Goal: Task Accomplishment & Management: Complete application form

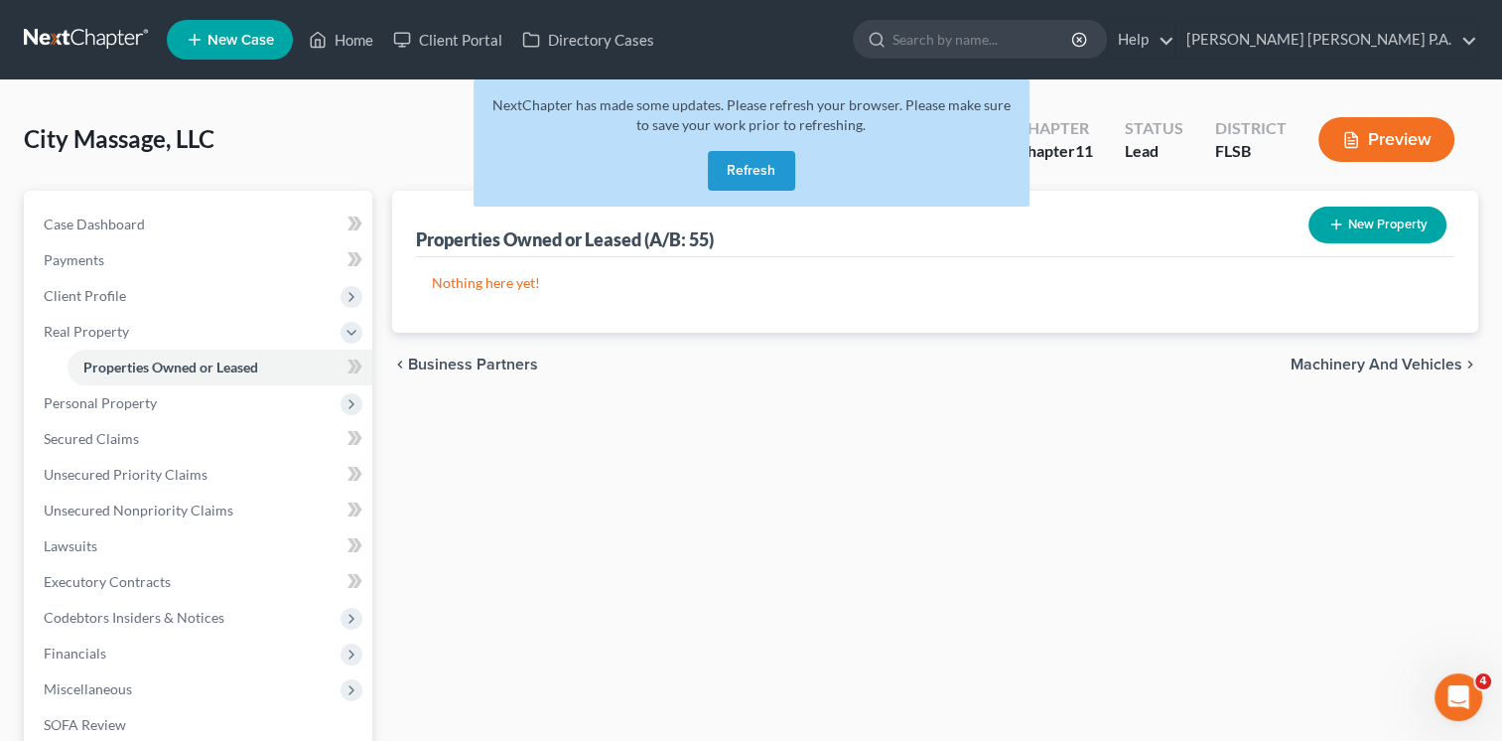
click at [1363, 229] on button "New Property" at bounding box center [1378, 225] width 138 height 37
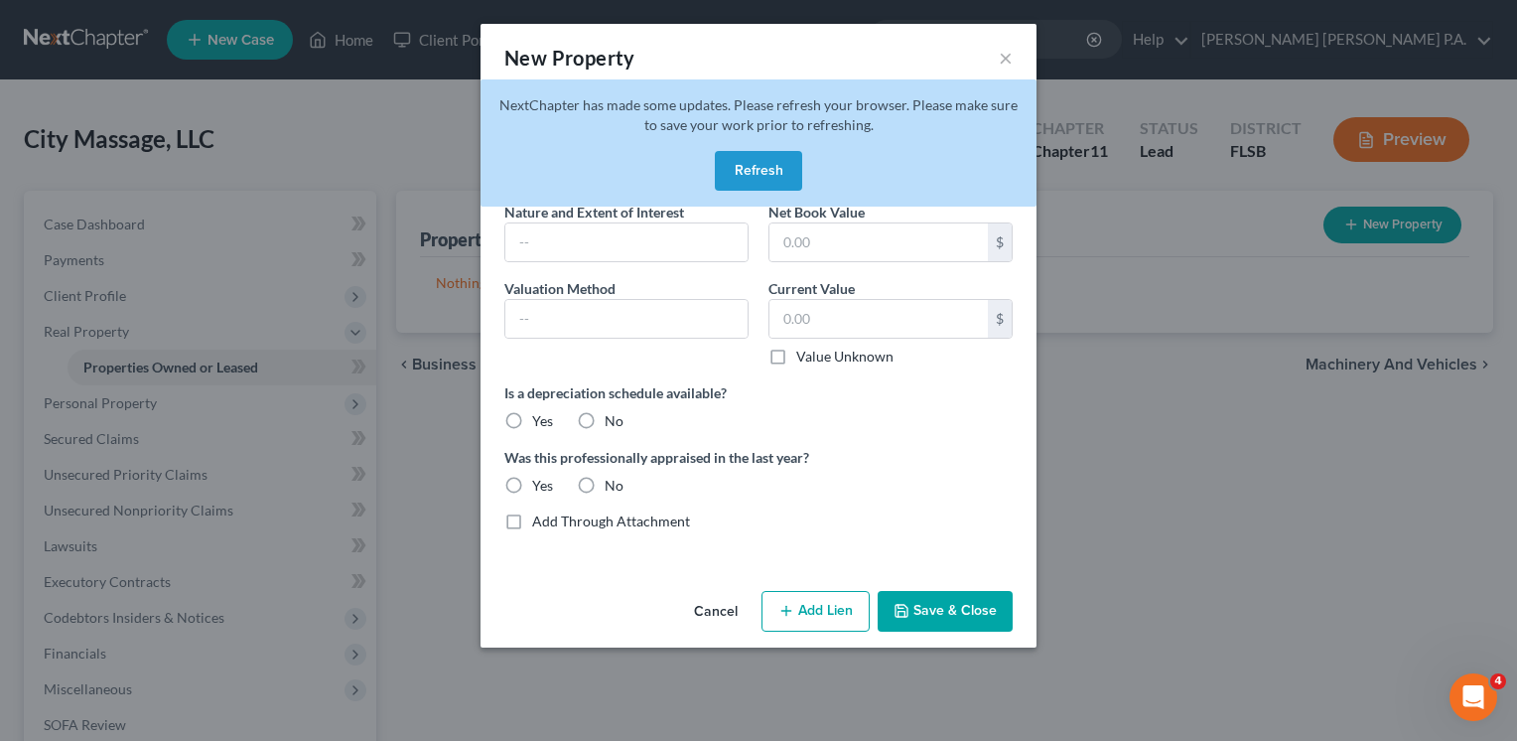
click at [767, 161] on button "Refresh" at bounding box center [758, 171] width 87 height 40
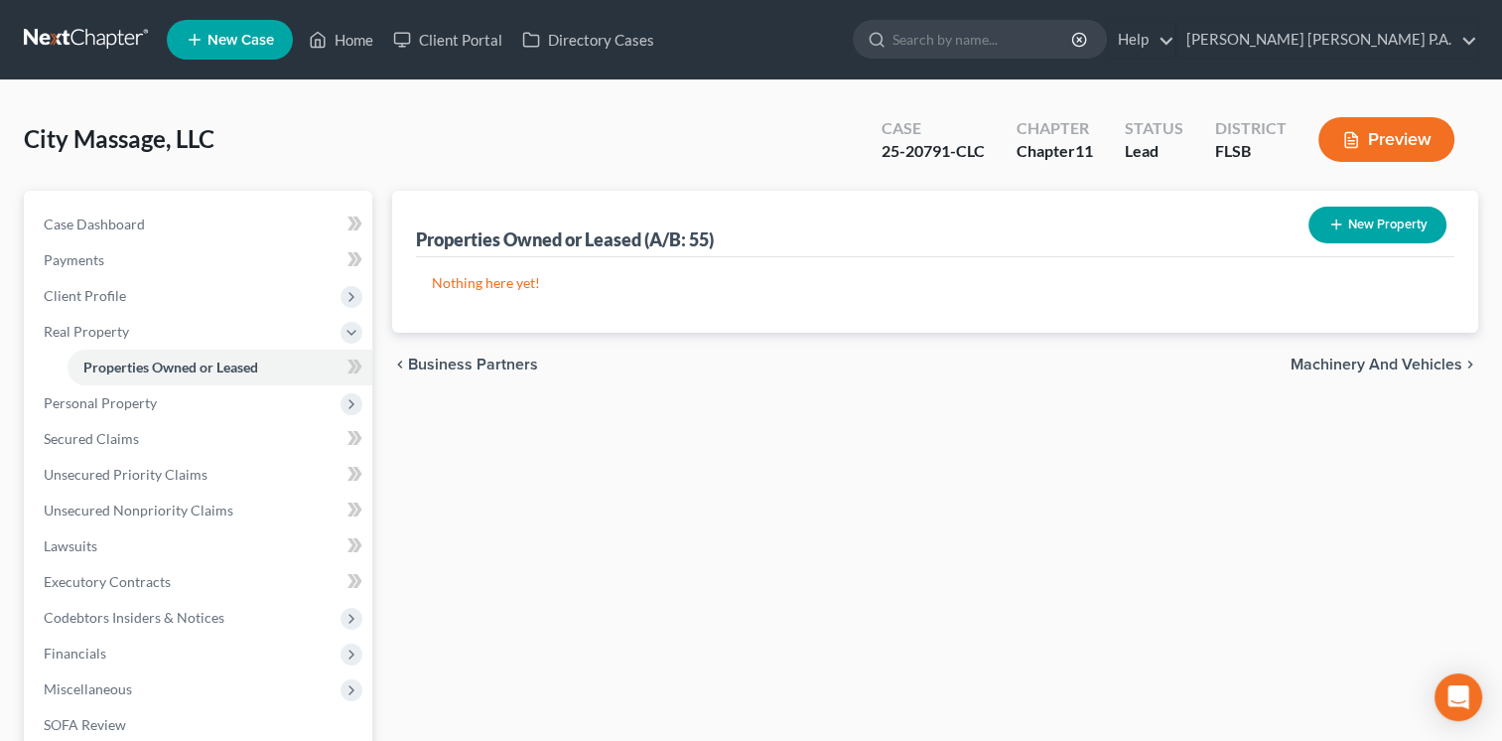
click at [1380, 230] on button "New Property" at bounding box center [1378, 225] width 138 height 37
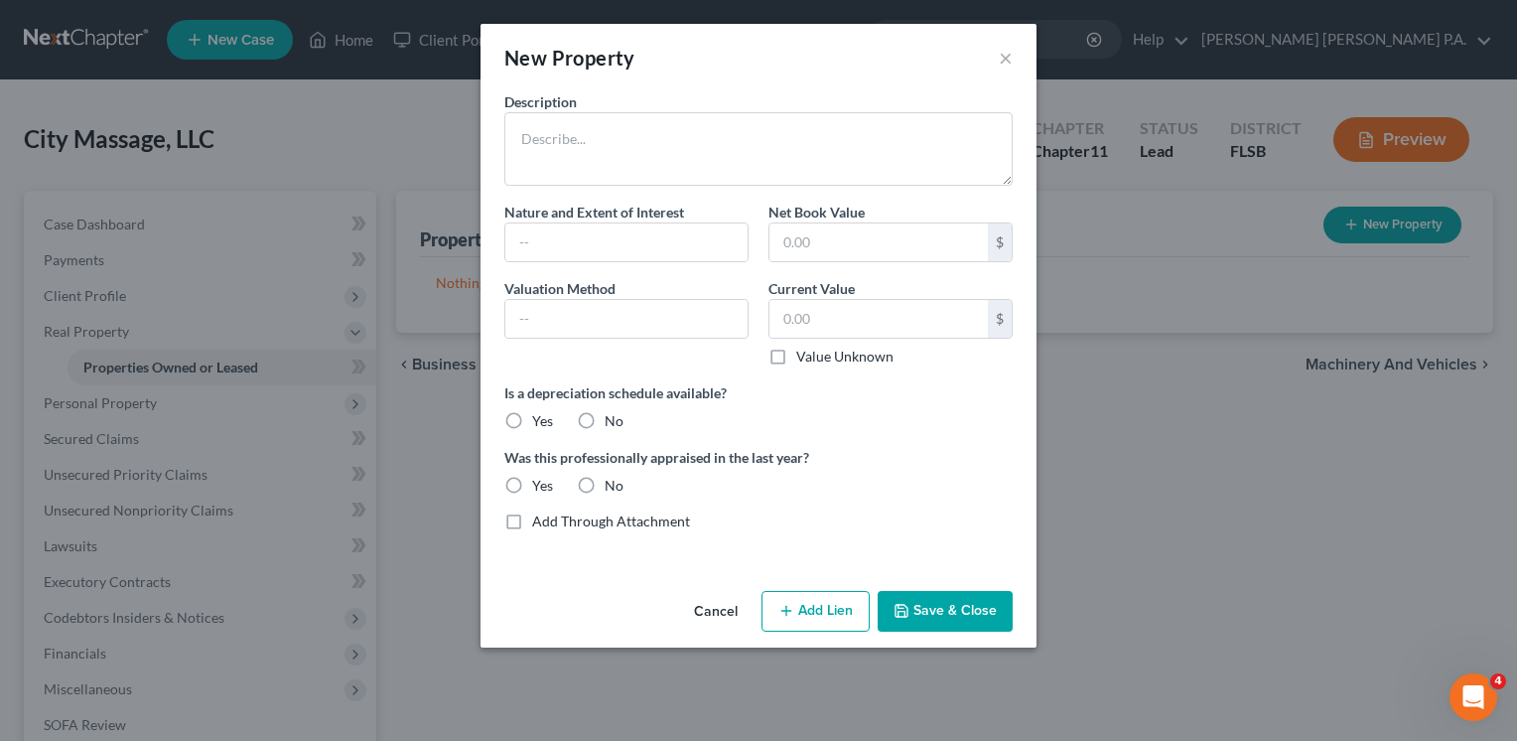
click at [605, 419] on label "No" at bounding box center [614, 421] width 19 height 20
click at [613, 419] on input "No" at bounding box center [619, 417] width 13 height 13
radio input "true"
click at [605, 487] on label "No" at bounding box center [614, 486] width 19 height 20
click at [613, 487] on input "No" at bounding box center [619, 482] width 13 height 13
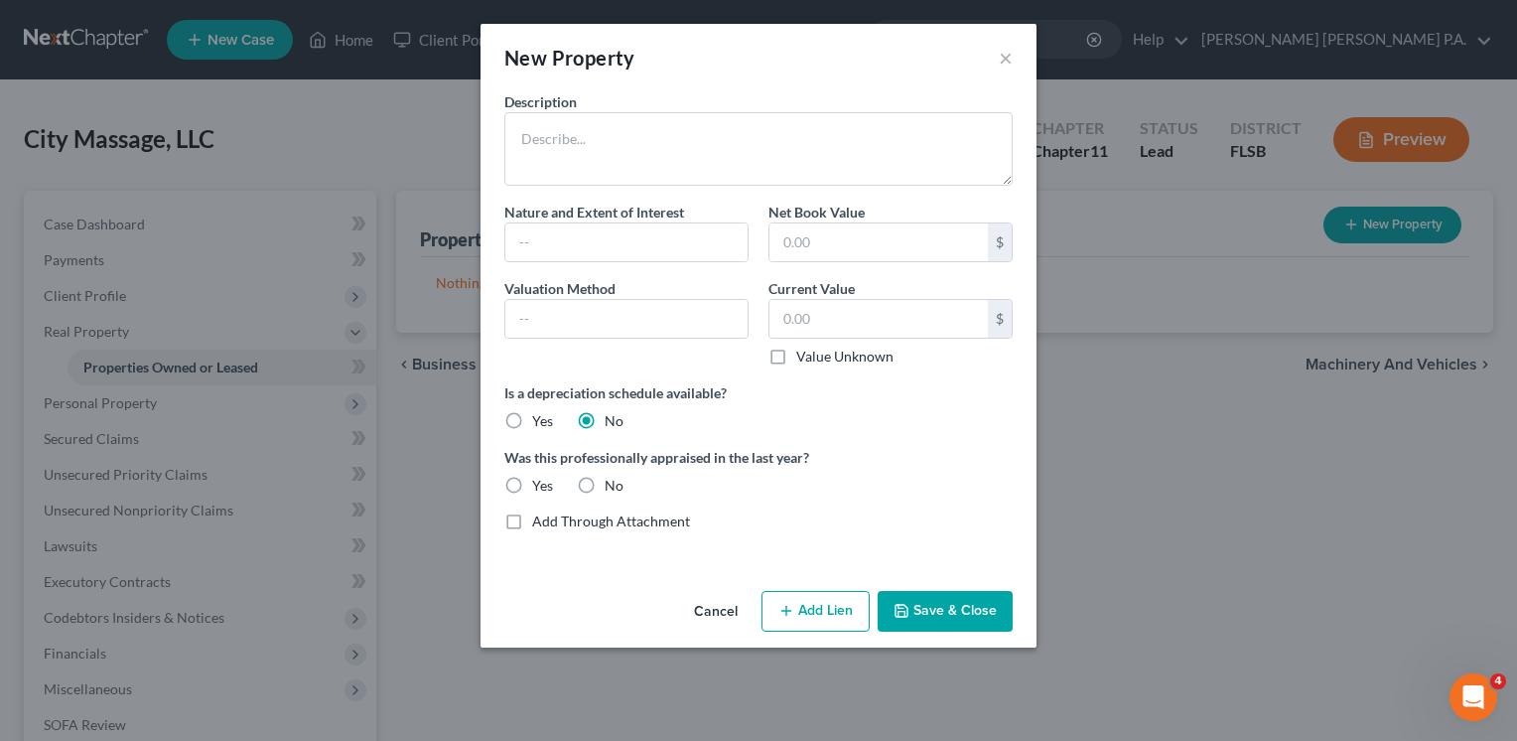
radio input "true"
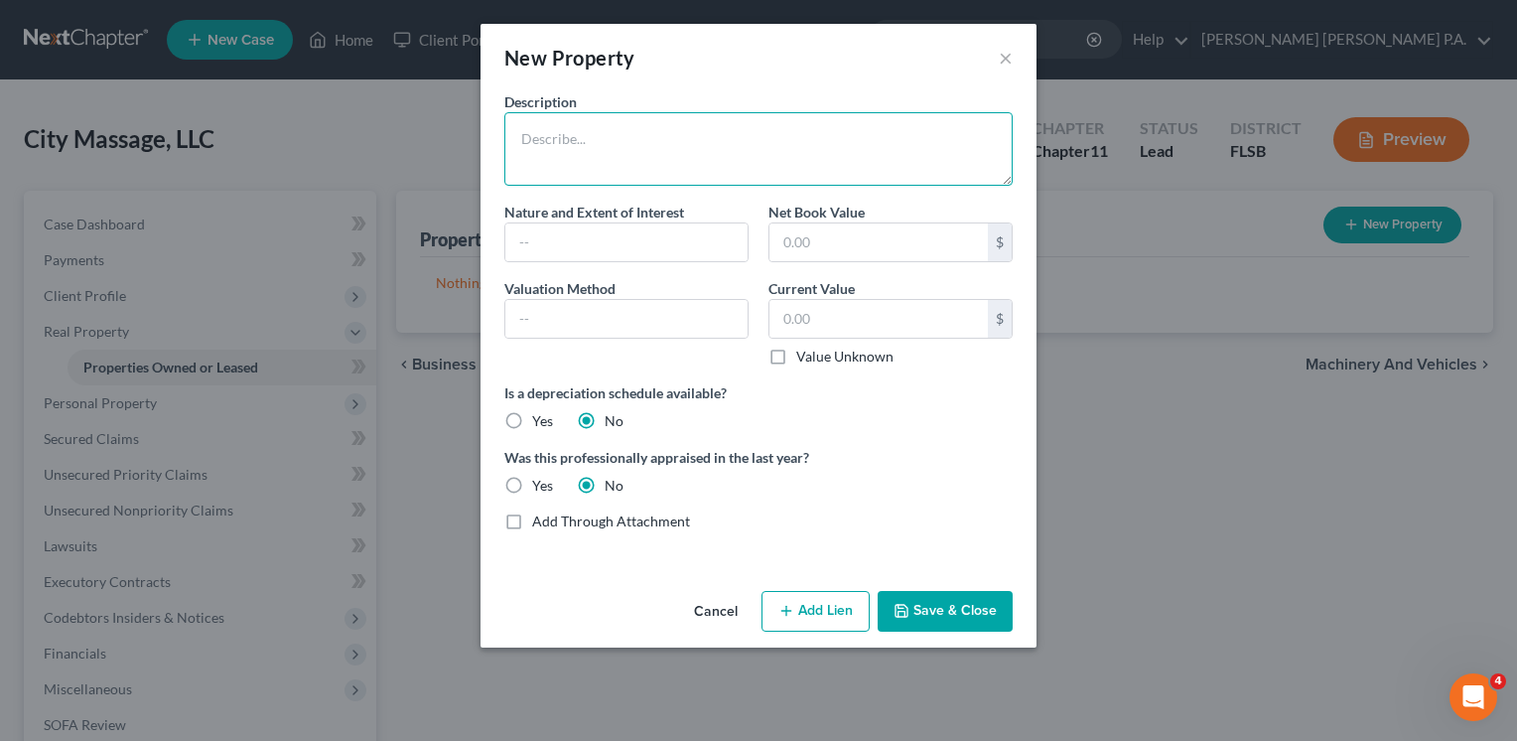
click at [695, 158] on textarea at bounding box center [758, 148] width 508 height 73
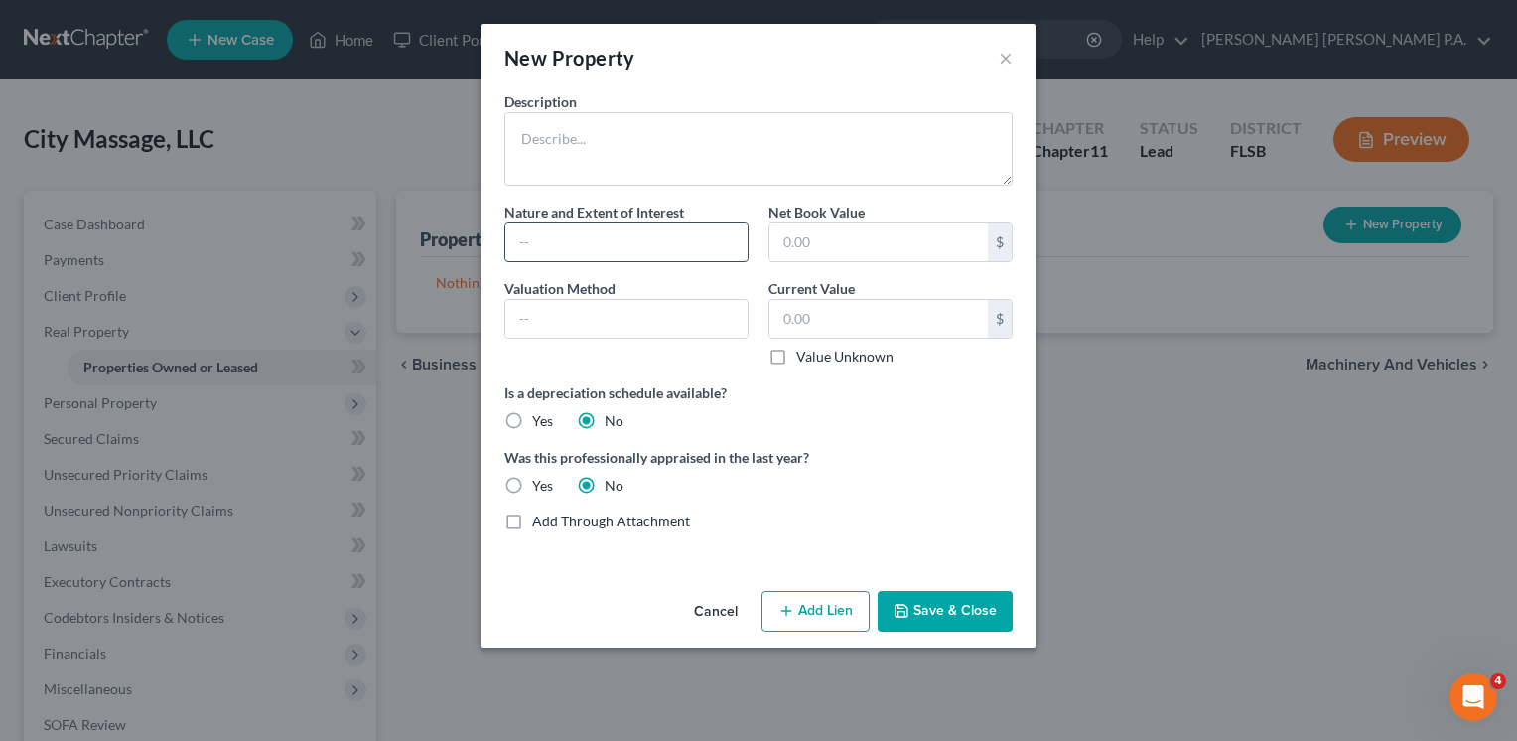
click at [616, 240] on input "text" at bounding box center [626, 242] width 242 height 38
click at [581, 149] on textarea at bounding box center [758, 148] width 508 height 73
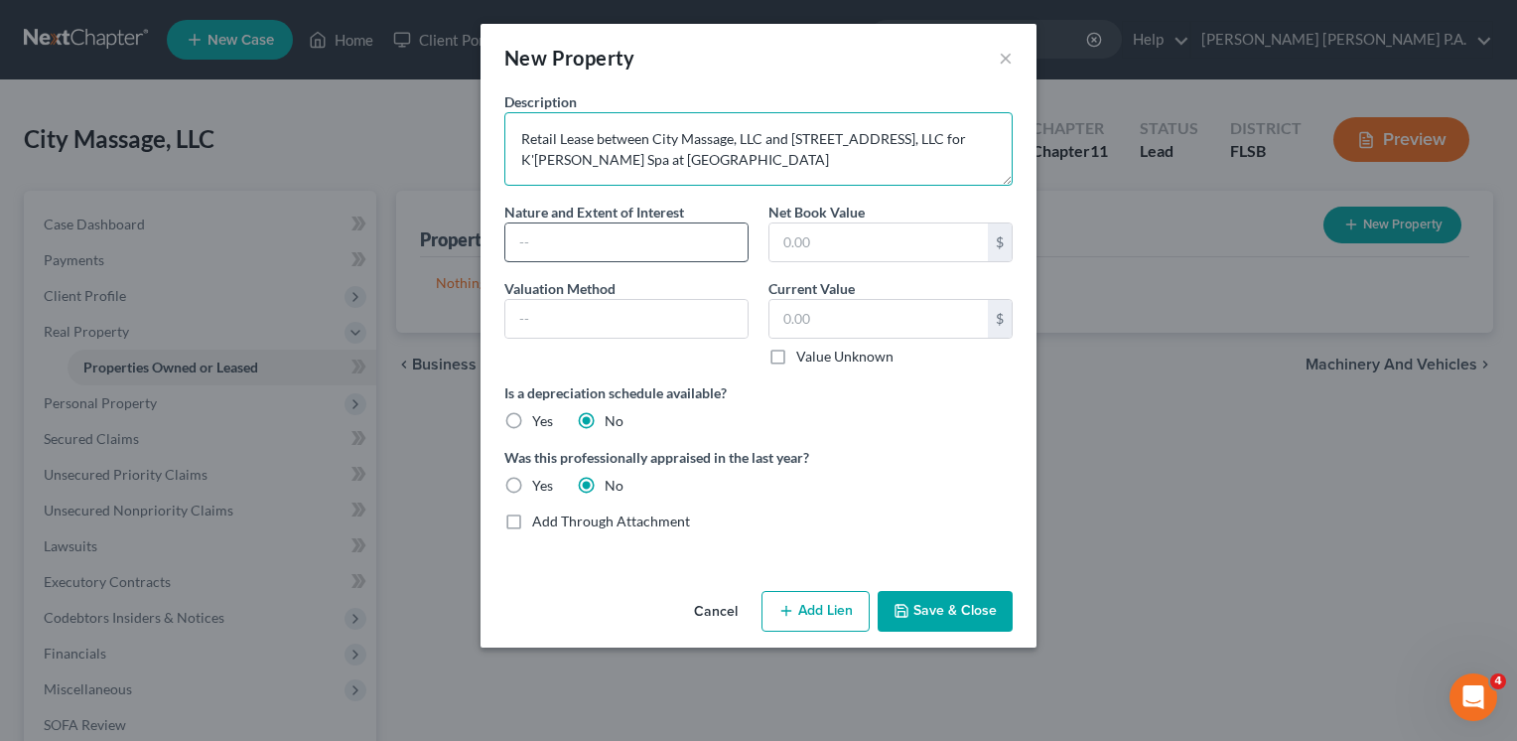
type textarea "Retail Lease between City Massage, LLC and [STREET_ADDRESS], LLC for K'[PERSON_…"
click at [682, 248] on input "text" at bounding box center [626, 242] width 242 height 38
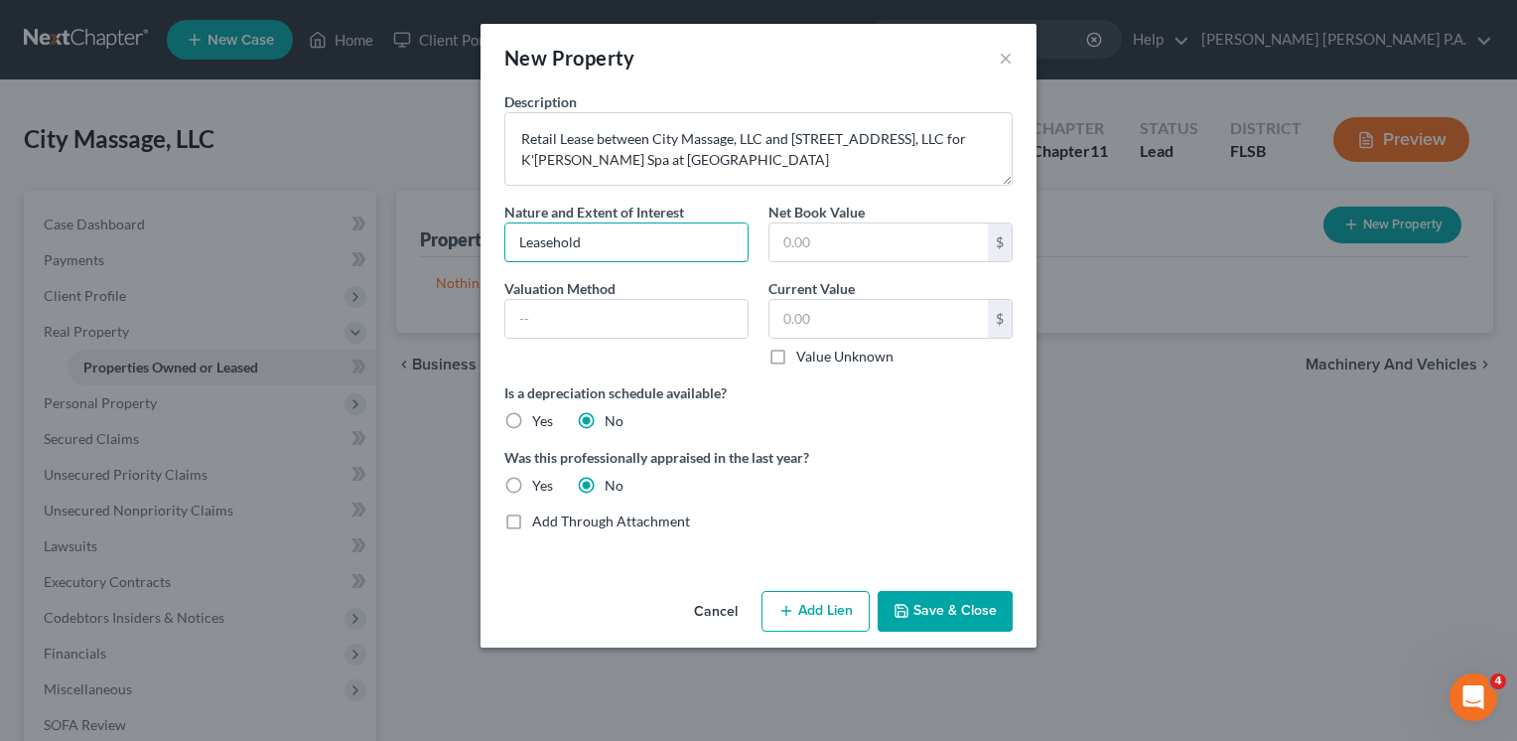
type input "Leasehold"
click at [796, 350] on label "Value Unknown" at bounding box center [844, 356] width 97 height 20
click at [804, 350] on input "Value Unknown" at bounding box center [810, 352] width 13 height 13
checkbox input "true"
type input "0.00"
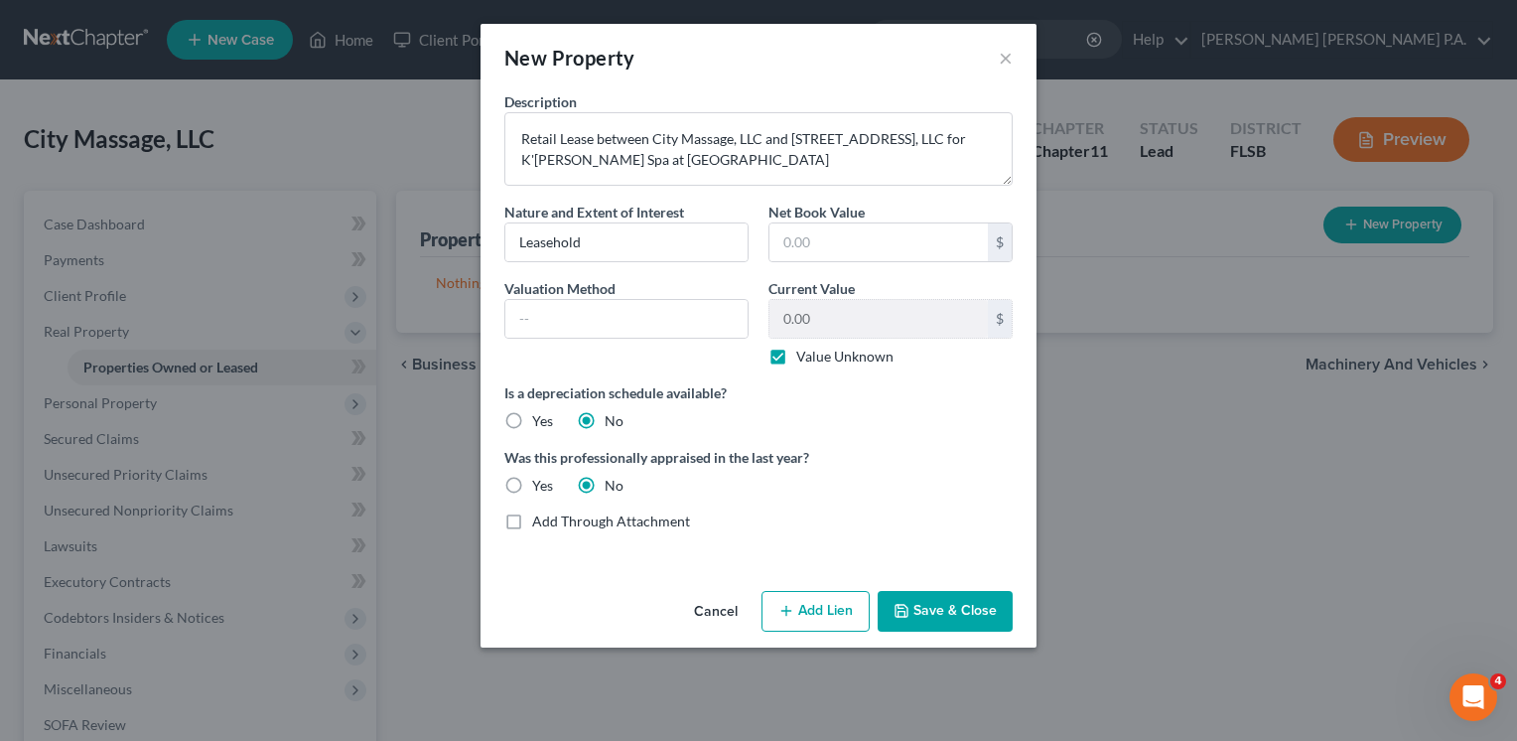
click at [950, 610] on button "Save & Close" at bounding box center [945, 612] width 135 height 42
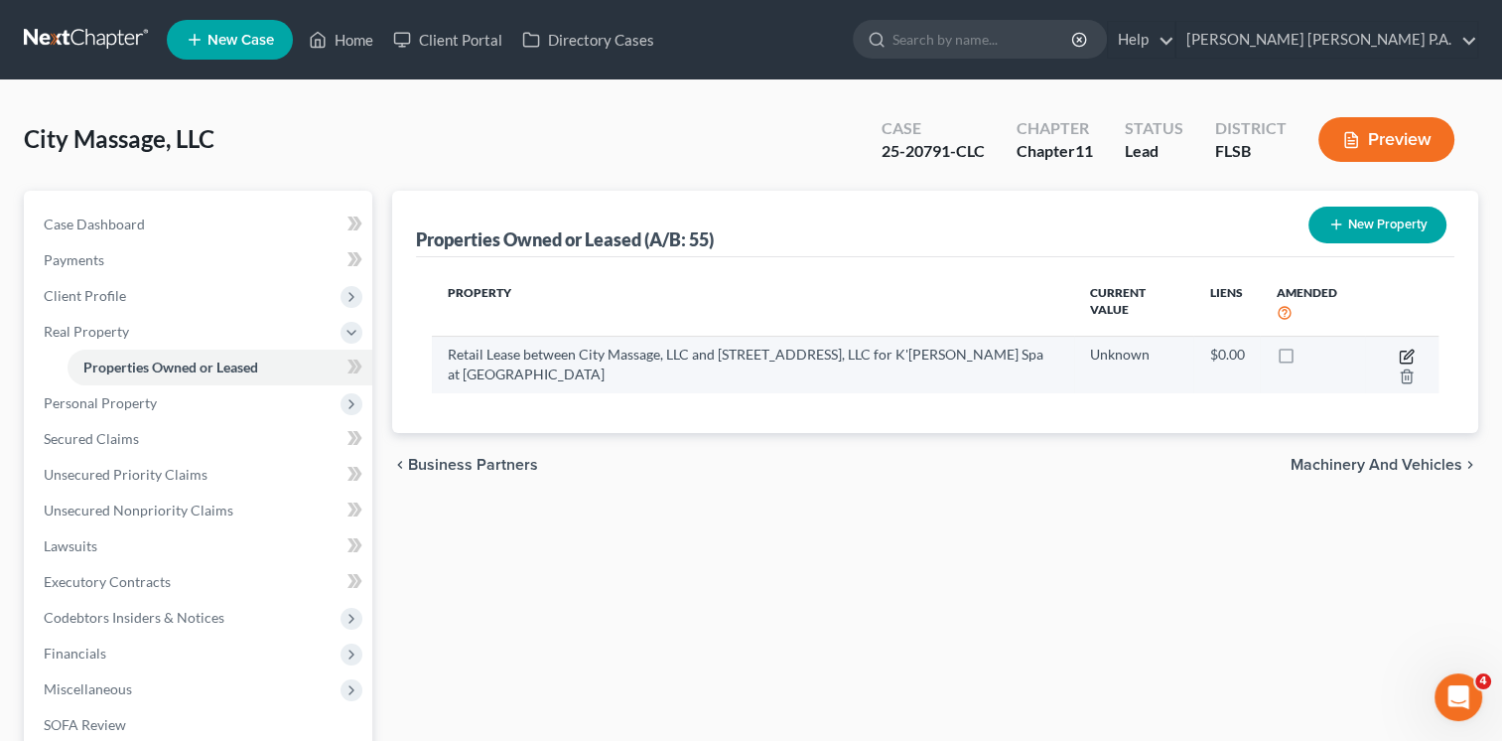
click at [1399, 355] on icon "button" at bounding box center [1407, 356] width 16 height 16
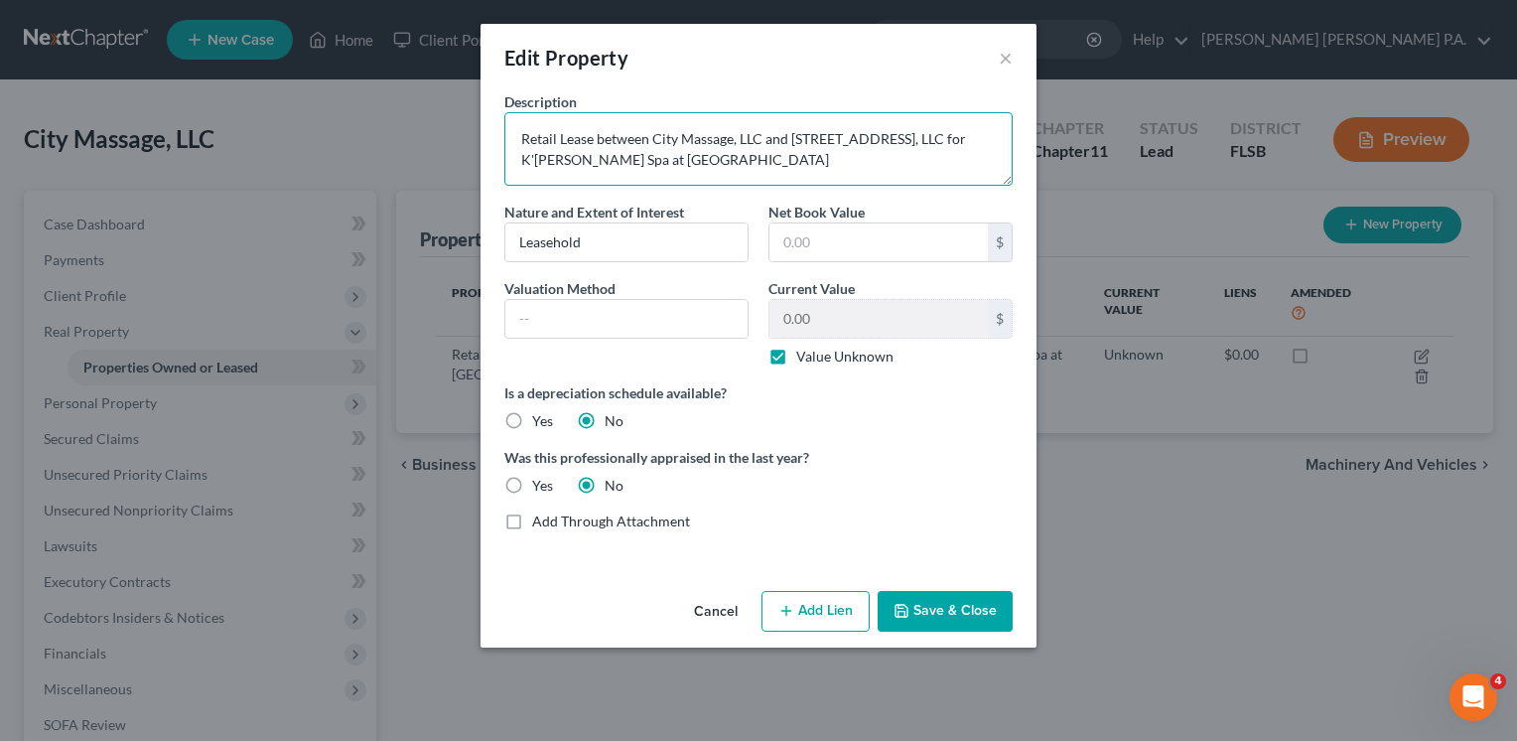
click at [943, 136] on textarea "Retail Lease between City Massage, LLC and [STREET_ADDRESS], LLC for K'[PERSON_…" at bounding box center [758, 148] width 508 height 73
click at [692, 153] on textarea "Retail Lease between City Massage, LLC and [STREET_ADDRESS], LLC (for K'[PERSON…" at bounding box center [758, 148] width 508 height 73
type textarea "Retail Lease between City Massage, LLC and [STREET_ADDRESS], LLC (for K'[PERSON…"
click at [930, 611] on button "Save & Close" at bounding box center [945, 612] width 135 height 42
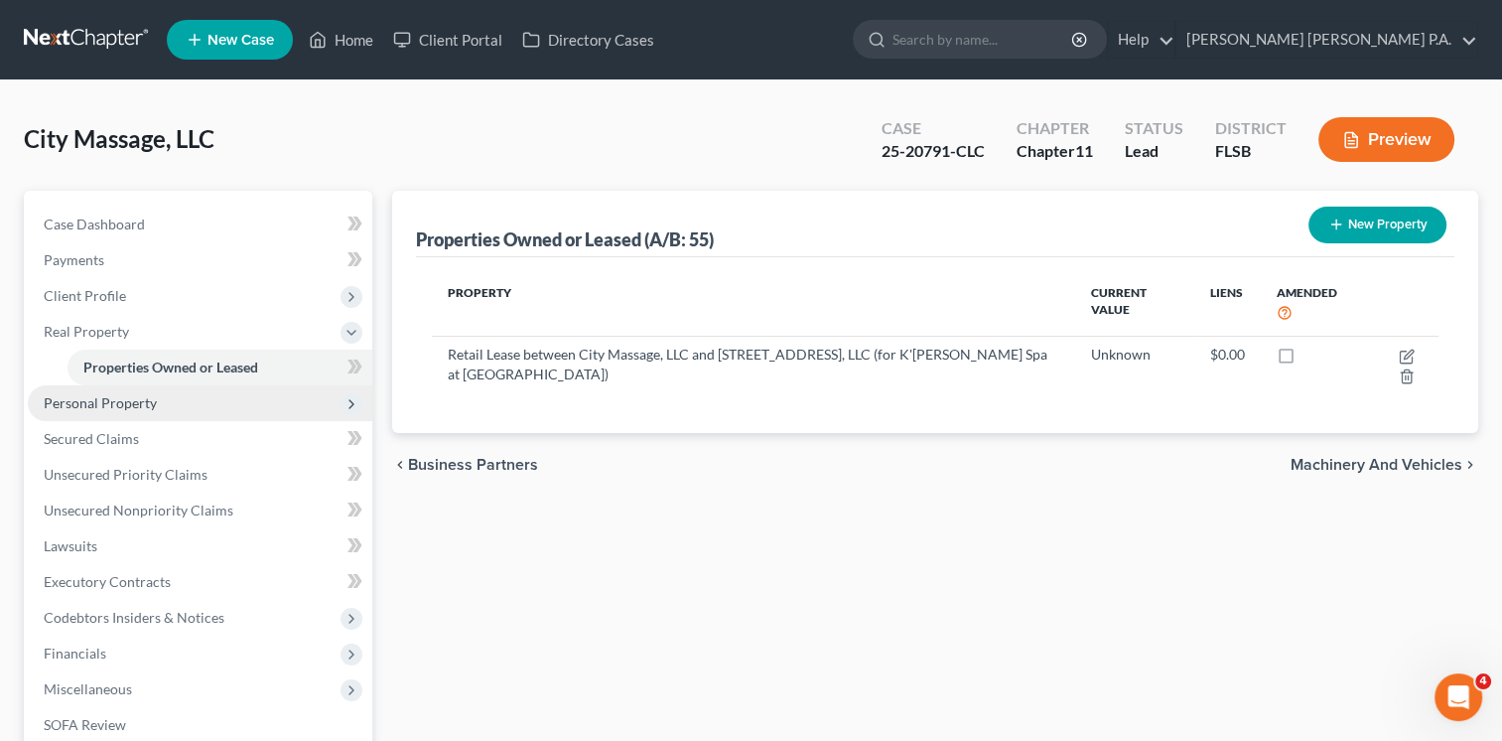
click at [131, 405] on span "Personal Property" at bounding box center [100, 402] width 113 height 17
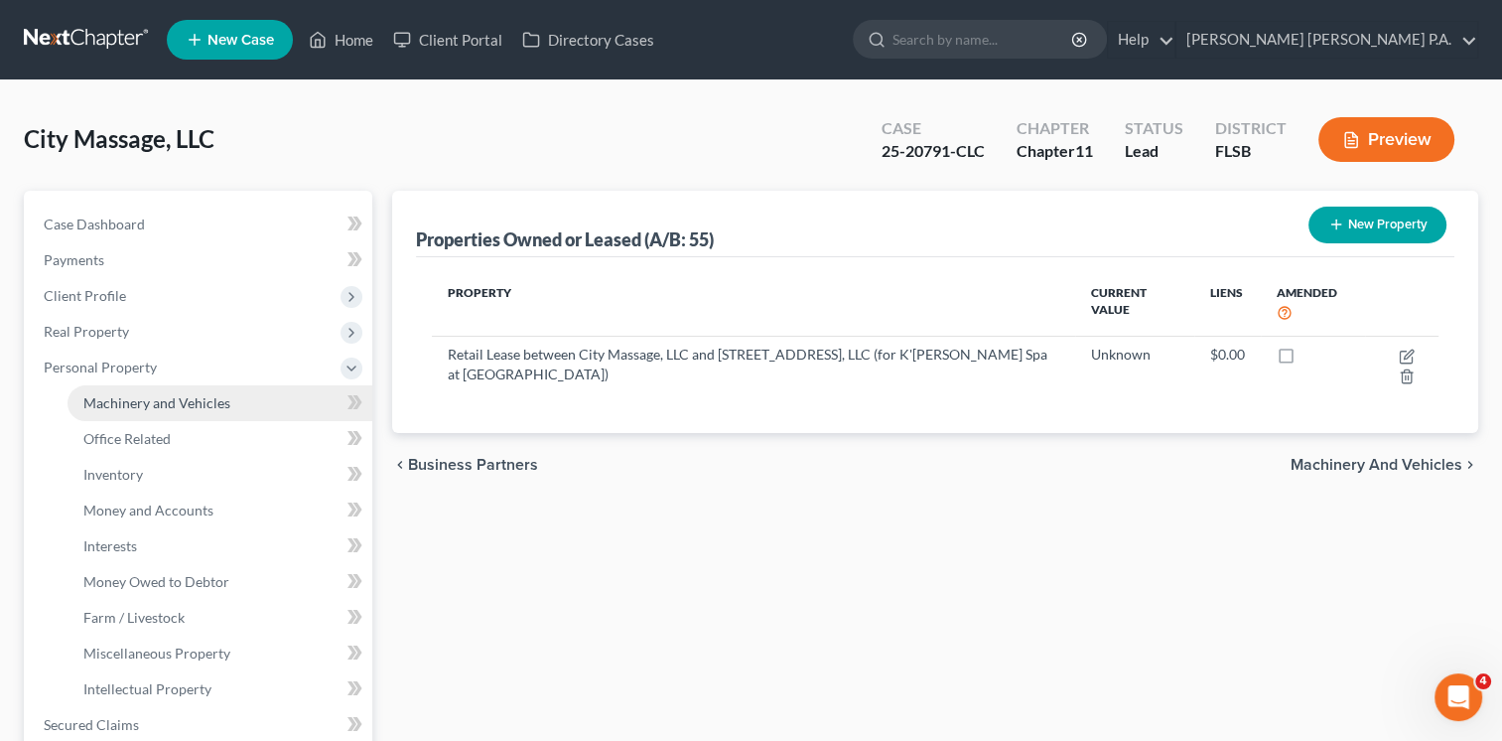
click at [186, 402] on span "Machinery and Vehicles" at bounding box center [156, 402] width 147 height 17
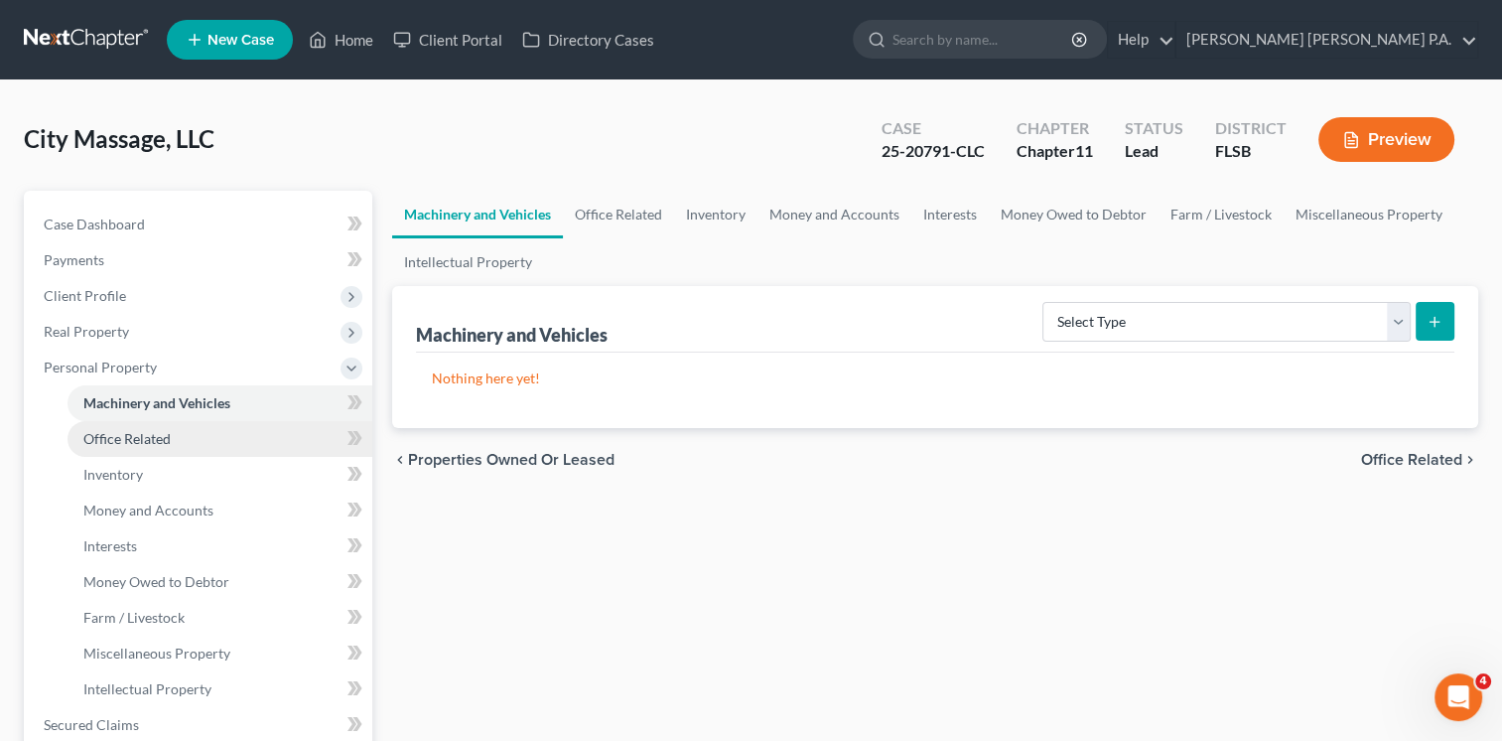
click at [174, 438] on link "Office Related" at bounding box center [220, 439] width 305 height 36
